Goal: Transaction & Acquisition: Purchase product/service

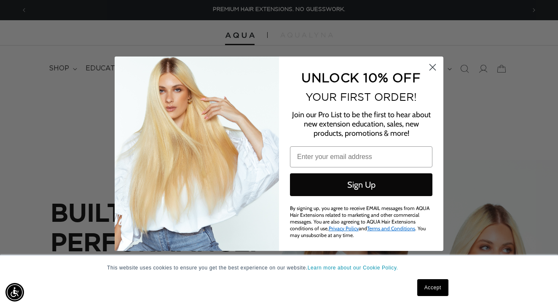
click at [433, 65] on circle "Close dialog" at bounding box center [432, 67] width 14 height 14
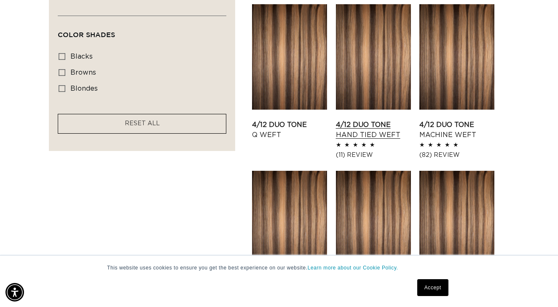
scroll to position [617, 0]
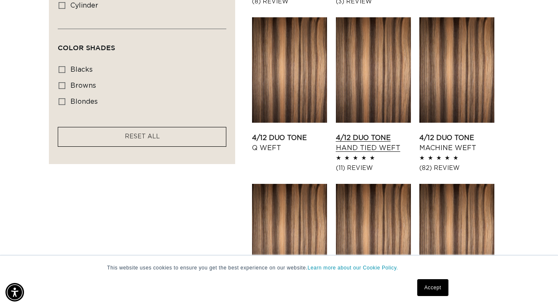
click at [374, 133] on link "4/12 Duo Tone Hand Tied Weft" at bounding box center [373, 143] width 75 height 20
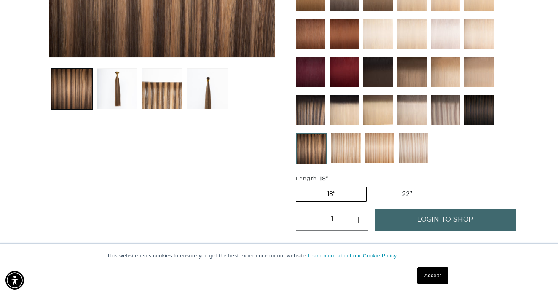
click at [314, 144] on img at bounding box center [311, 148] width 31 height 31
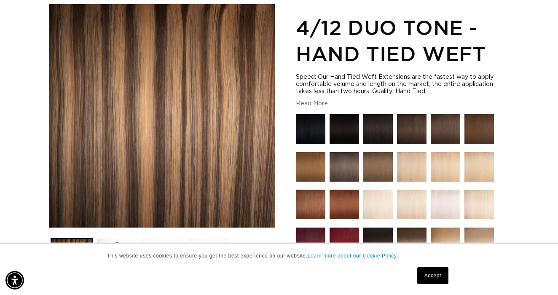
scroll to position [0, 498]
click at [429, 273] on link "Accept" at bounding box center [432, 275] width 31 height 17
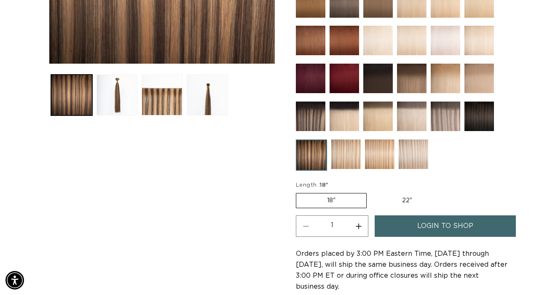
scroll to position [325, 0]
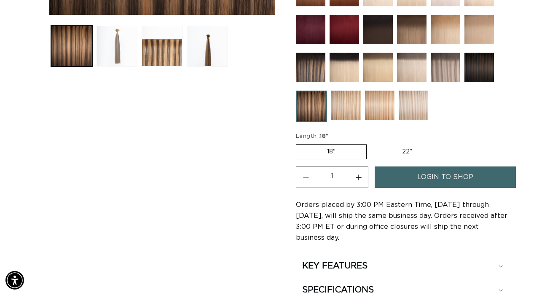
click at [122, 42] on button "Load image 2 in gallery view" at bounding box center [116, 46] width 41 height 41
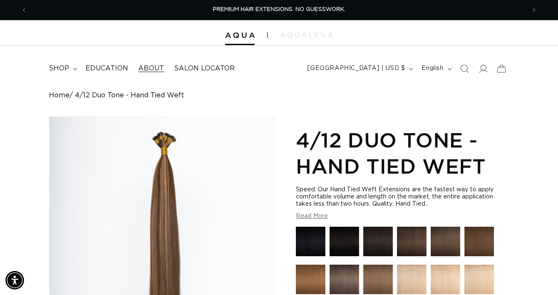
scroll to position [0, 0]
click at [71, 67] on summary "shop" at bounding box center [62, 68] width 37 height 19
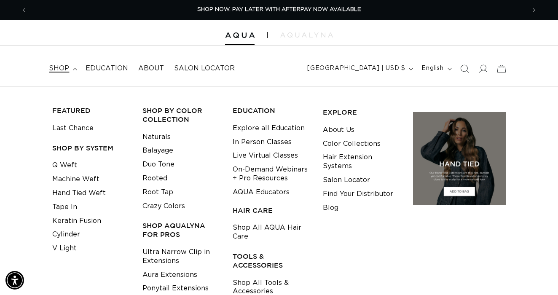
scroll to position [30, 0]
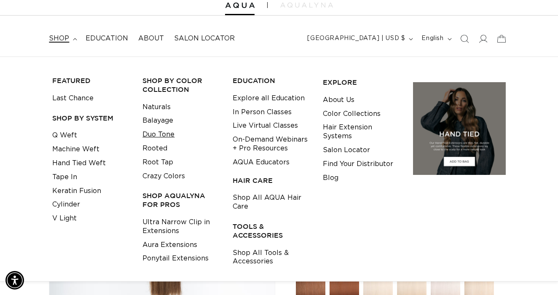
click at [152, 133] on link "Duo Tone" at bounding box center [158, 135] width 32 height 14
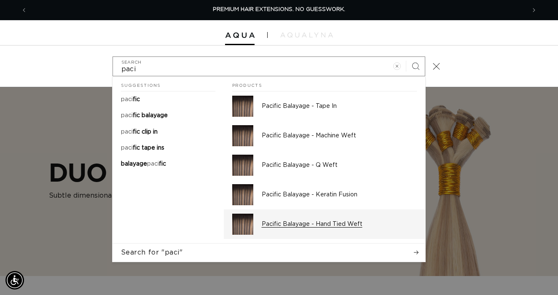
type input "paci"
click at [313, 224] on p "Pacific Balayage - Hand Tied Weft" at bounding box center [339, 224] width 155 height 8
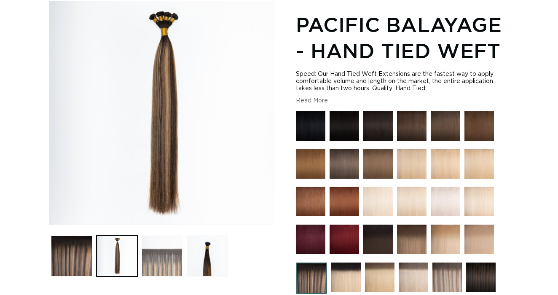
scroll to position [115, 0]
click at [168, 248] on button "Load image 3 in gallery view" at bounding box center [162, 255] width 41 height 41
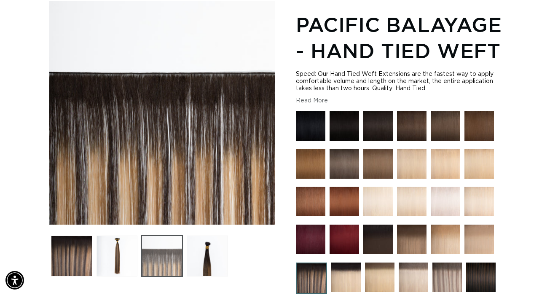
scroll to position [0, 498]
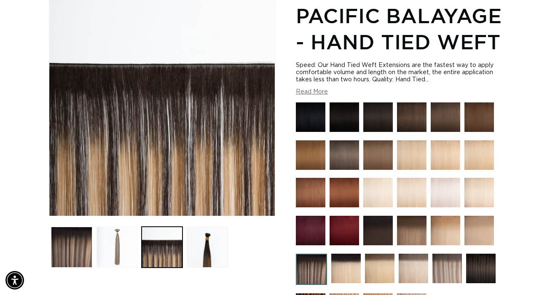
click at [130, 258] on button "Load image 2 in gallery view" at bounding box center [116, 247] width 41 height 41
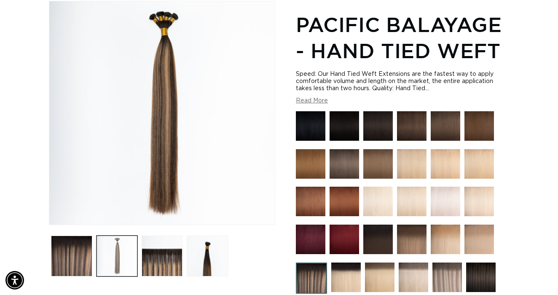
scroll to position [0, 996]
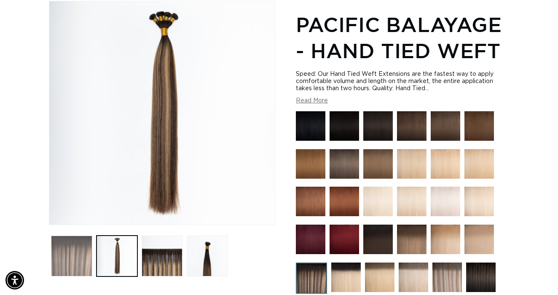
click at [86, 253] on button "Load image 1 in gallery view" at bounding box center [71, 255] width 41 height 41
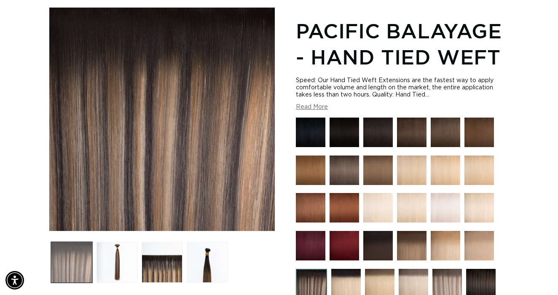
scroll to position [108, 0]
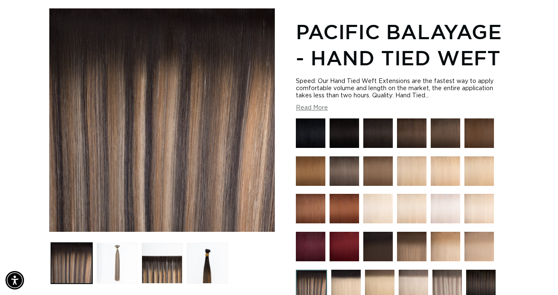
click at [107, 267] on button "Load image 2 in gallery view" at bounding box center [116, 263] width 41 height 41
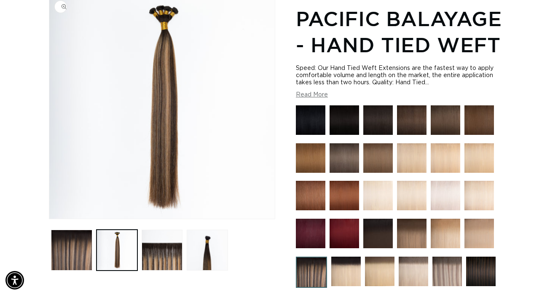
scroll to position [0, 498]
